Goal: Task Accomplishment & Management: Use online tool/utility

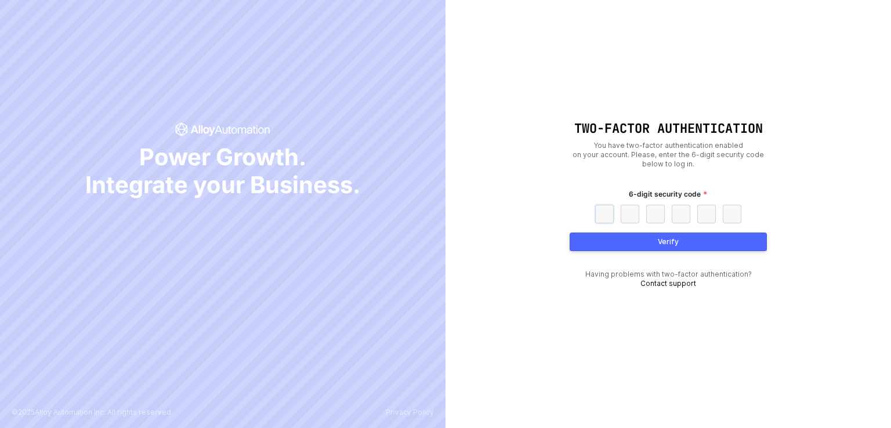
click at [636, 216] on input "text" at bounding box center [630, 214] width 19 height 19
drag, startPoint x: 662, startPoint y: 216, endPoint x: 721, endPoint y: 215, distance: 59.8
click at [721, 215] on div at bounding box center [668, 214] width 197 height 19
click at [727, 215] on input "text" at bounding box center [732, 214] width 19 height 19
click at [601, 209] on input "text" at bounding box center [604, 214] width 19 height 19
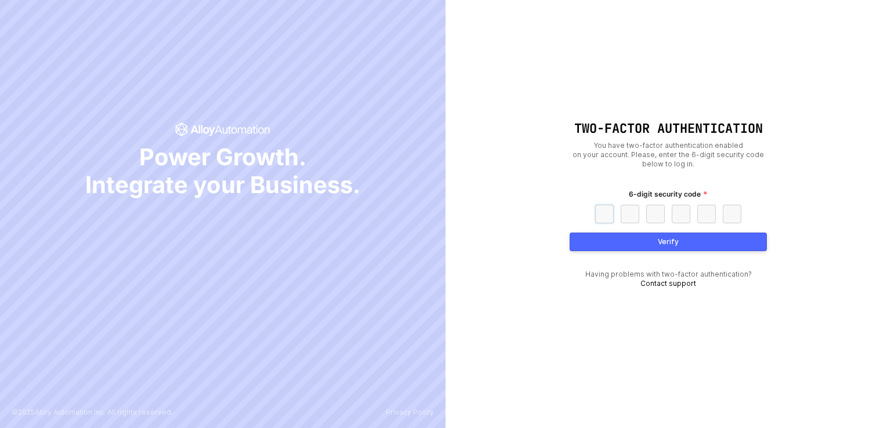
click at [629, 211] on input "text" at bounding box center [630, 214] width 19 height 19
click at [657, 248] on button "Verify" at bounding box center [668, 242] width 197 height 19
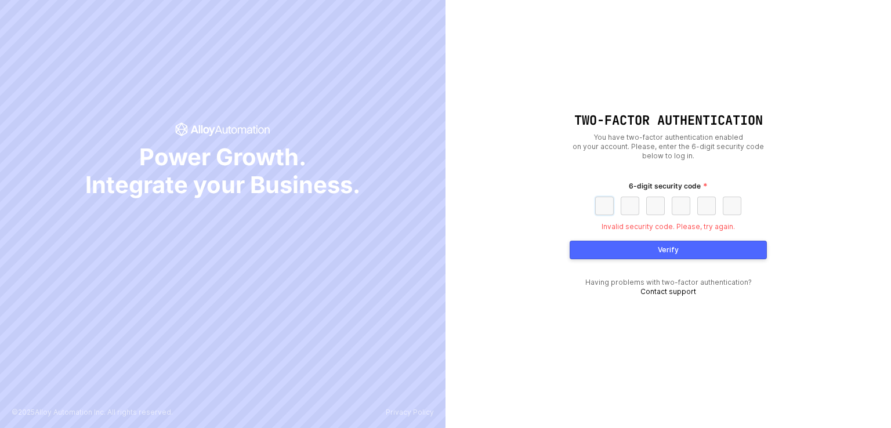
click at [600, 208] on input "text" at bounding box center [604, 206] width 19 height 19
